Goal: Submit feedback/report problem

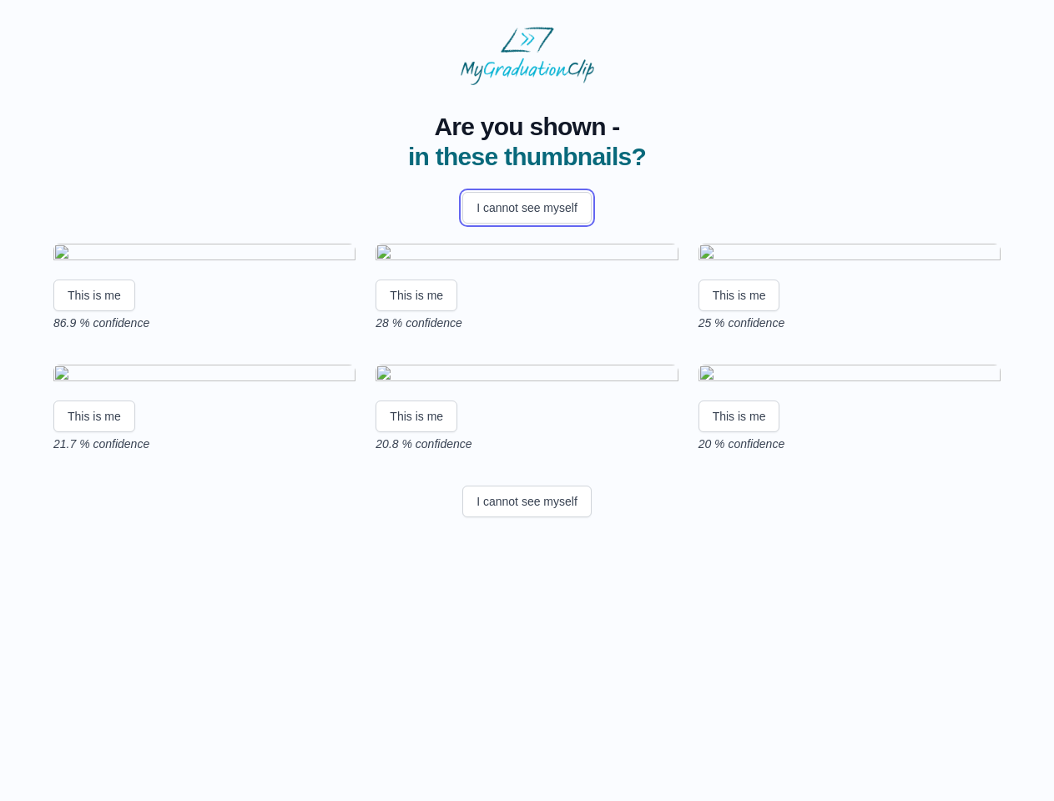
click at [527, 208] on button "I cannot see myself" at bounding box center [526, 208] width 129 height 32
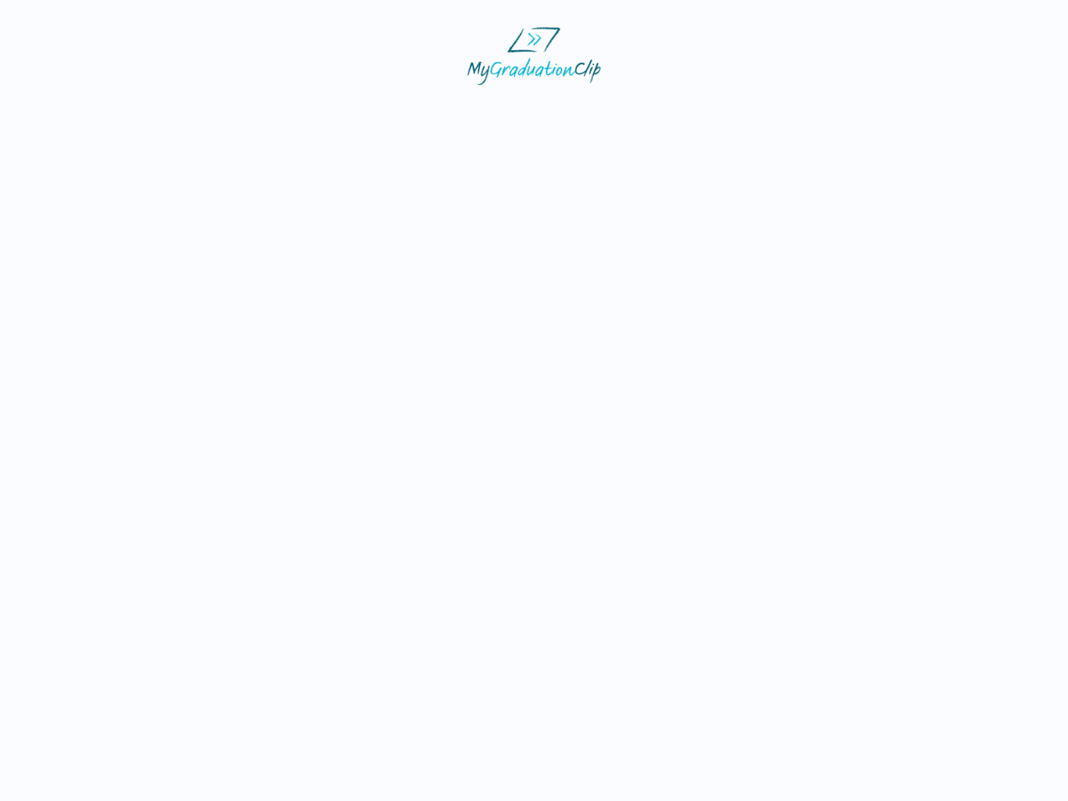
click at [94, 112] on html at bounding box center [534, 56] width 1068 height 112
click at [419, 112] on html at bounding box center [534, 56] width 1068 height 112
click at [744, 112] on html at bounding box center [534, 56] width 1068 height 112
click at [94, 112] on html at bounding box center [534, 56] width 1068 height 112
click at [419, 112] on html at bounding box center [534, 56] width 1068 height 112
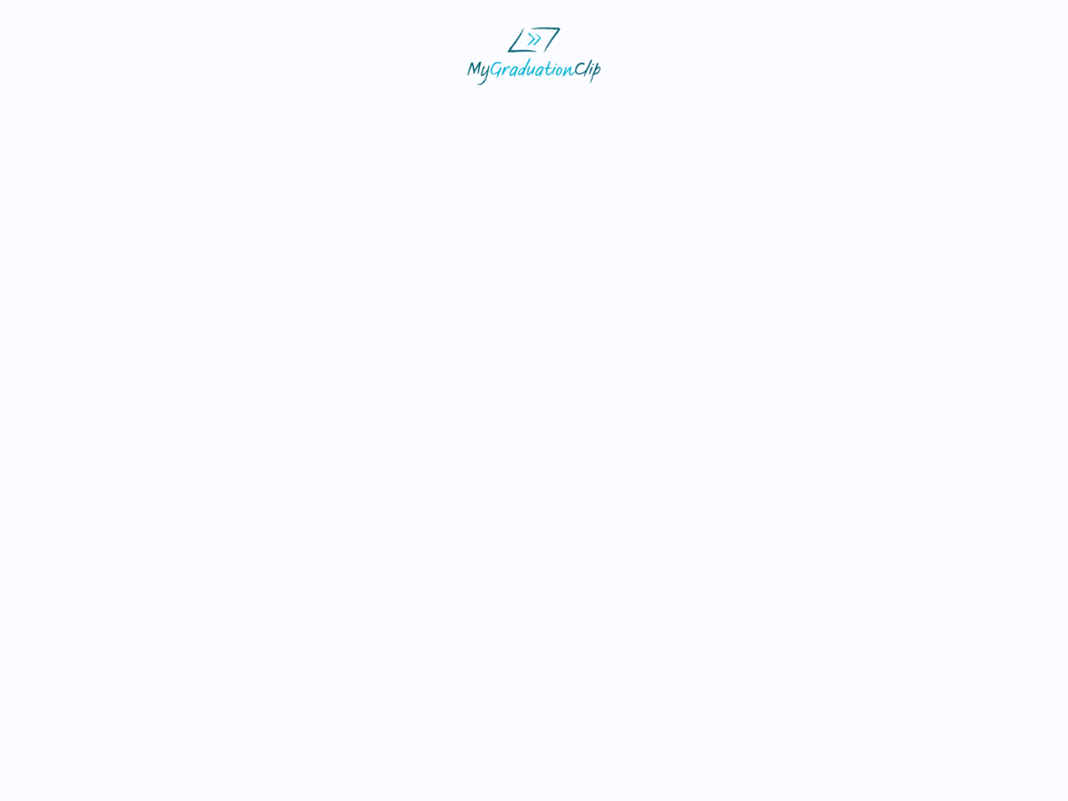
click at [744, 112] on html at bounding box center [534, 56] width 1068 height 112
click at [527, 112] on html at bounding box center [534, 56] width 1068 height 112
